Goal: Task Accomplishment & Management: Manage account settings

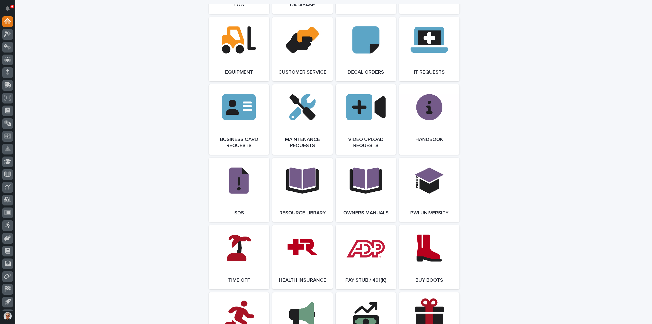
scroll to position [713, 0]
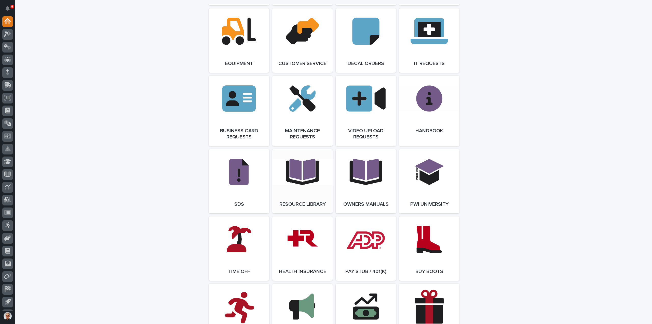
click at [295, 175] on link "Open Link" at bounding box center [302, 181] width 60 height 64
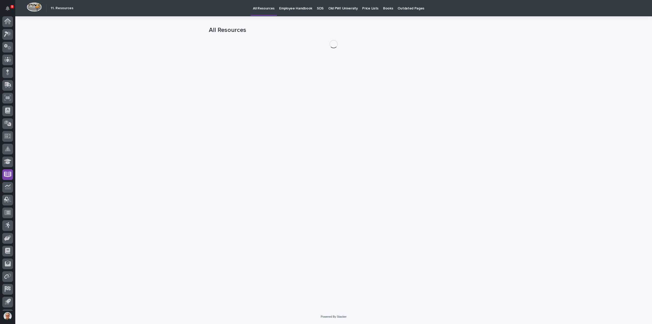
scroll to position [11, 0]
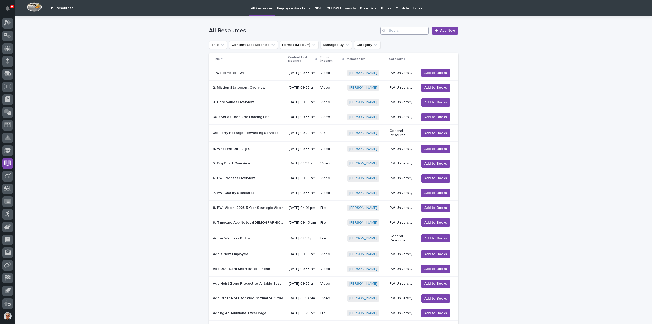
click at [394, 30] on input "Search" at bounding box center [404, 30] width 48 height 8
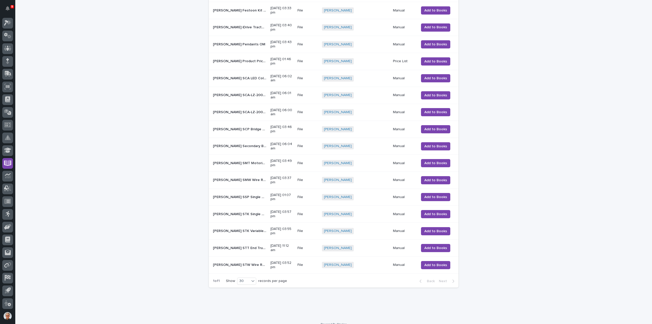
scroll to position [222, 0]
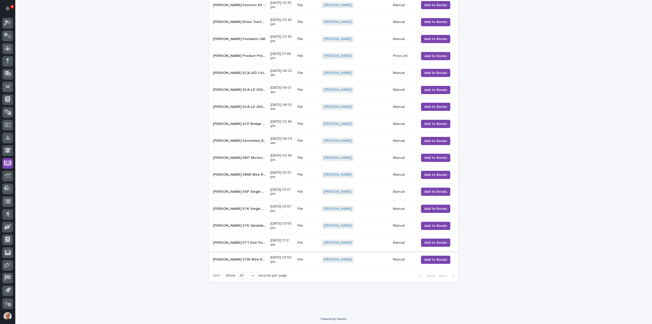
type input "star"
click at [237, 239] on p "[PERSON_NAME] STT End Truck OM 2.5" at bounding box center [240, 241] width 55 height 5
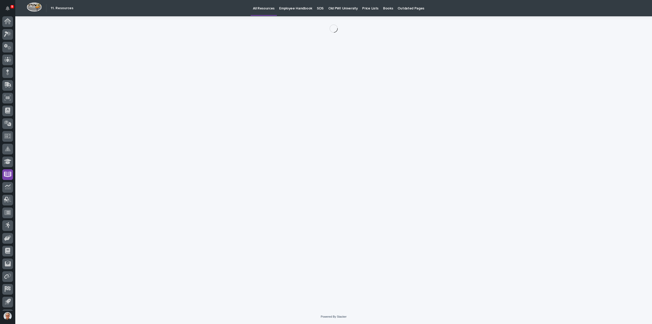
scroll to position [11, 0]
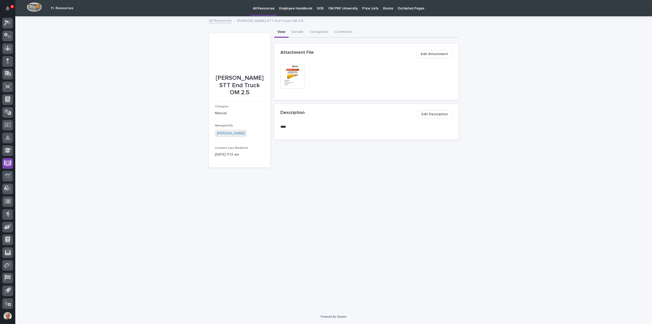
click at [438, 53] on span "Edit Attachment" at bounding box center [434, 54] width 27 height 6
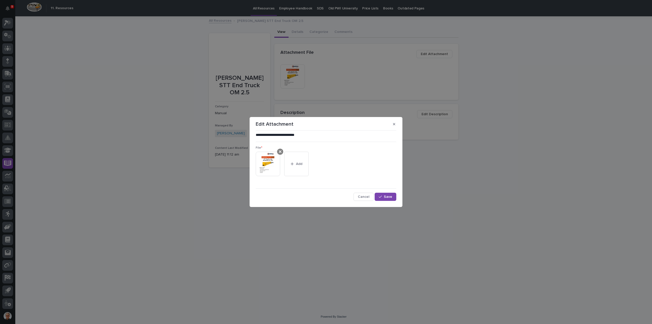
click at [280, 150] on icon at bounding box center [280, 152] width 3 height 4
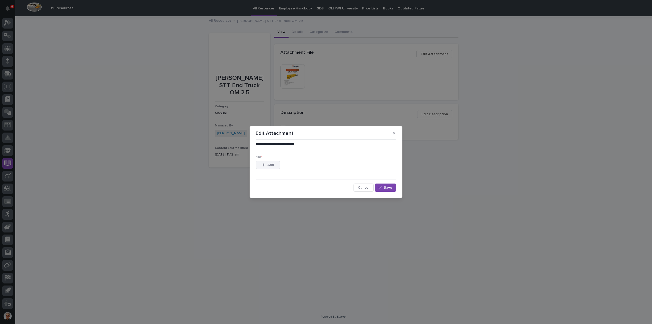
click at [265, 164] on div "button" at bounding box center [264, 165] width 5 height 4
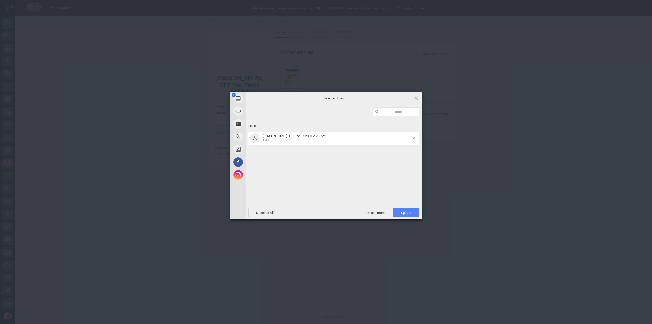
click at [405, 212] on span "Upload 1" at bounding box center [406, 213] width 10 height 4
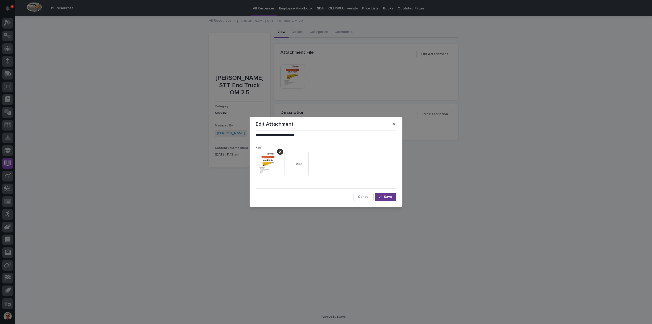
click at [387, 196] on span "Save" at bounding box center [388, 196] width 8 height 5
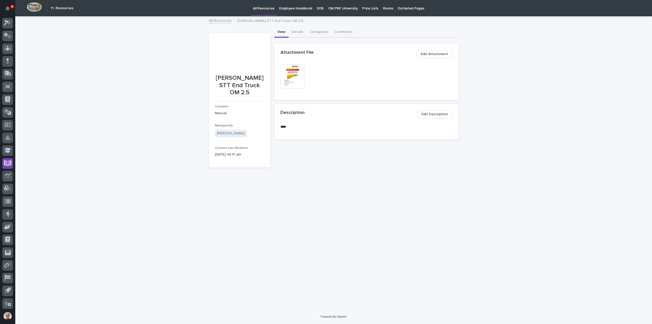
click at [437, 111] on span "Edit Description" at bounding box center [435, 114] width 26 height 6
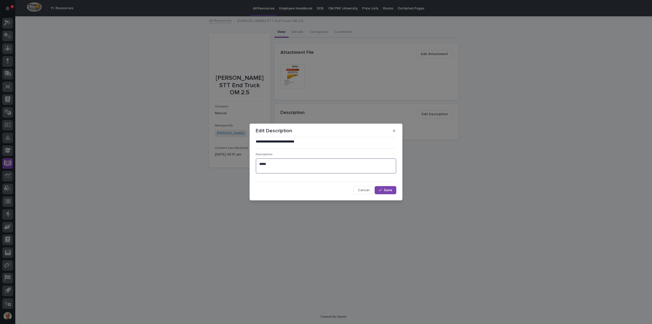
click at [266, 163] on textarea "****" at bounding box center [326, 165] width 141 height 15
type textarea "****"
click at [386, 189] on span "Save" at bounding box center [388, 190] width 8 height 5
